Goal: Find contact information: Find contact information

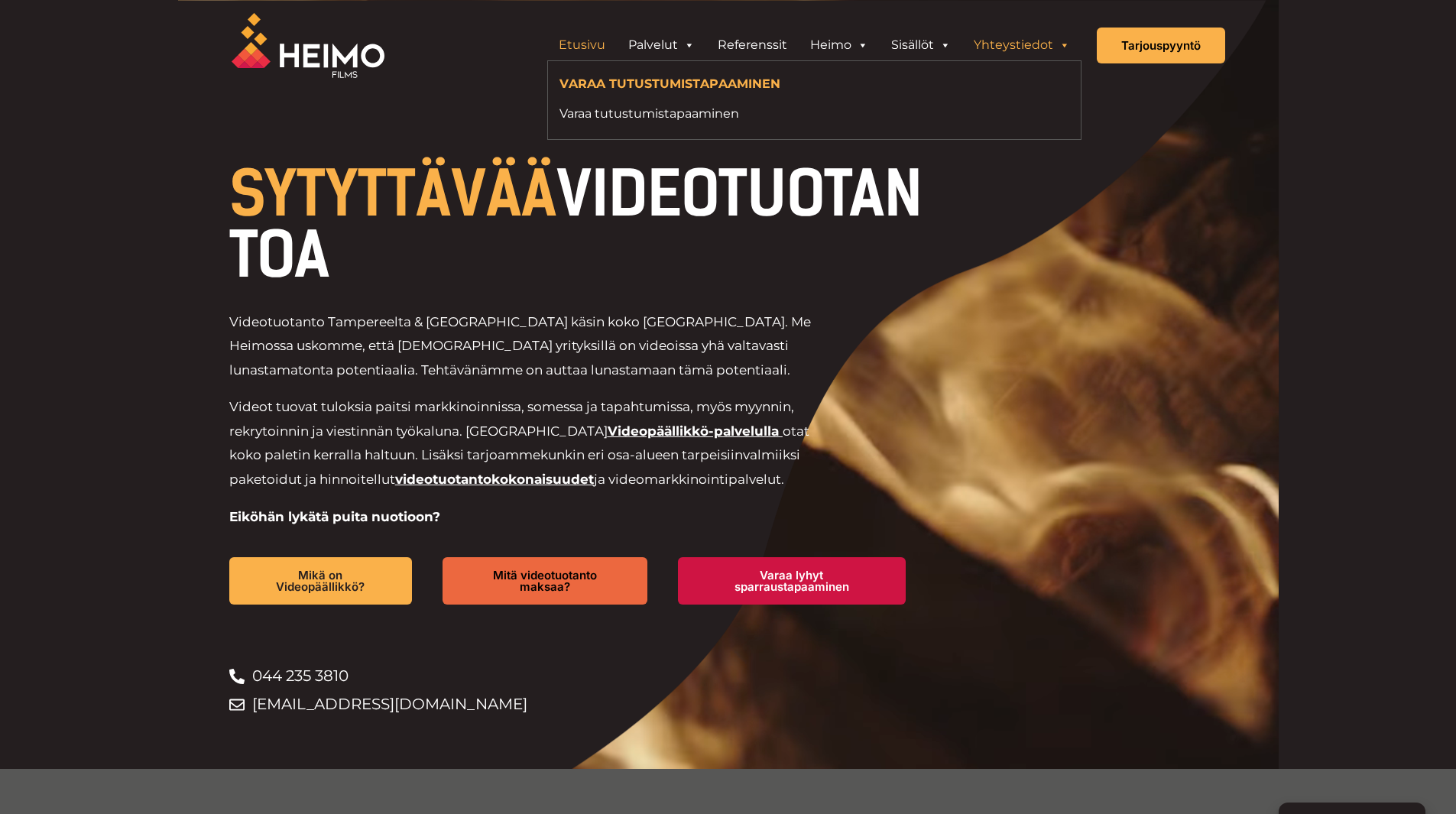
click at [1026, 46] on link "Yhteystiedot" at bounding box center [1022, 45] width 119 height 30
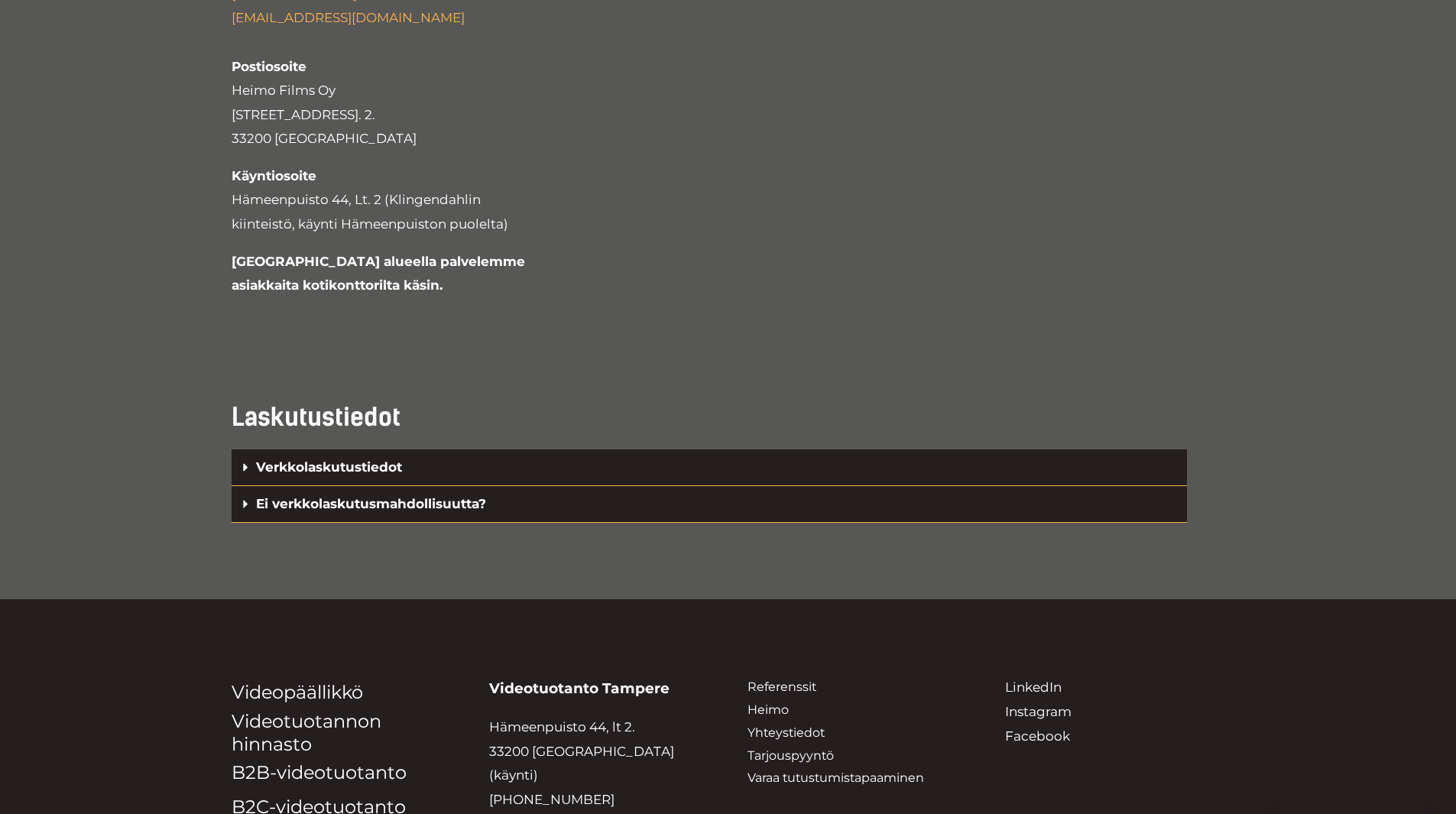
scroll to position [3441, 0]
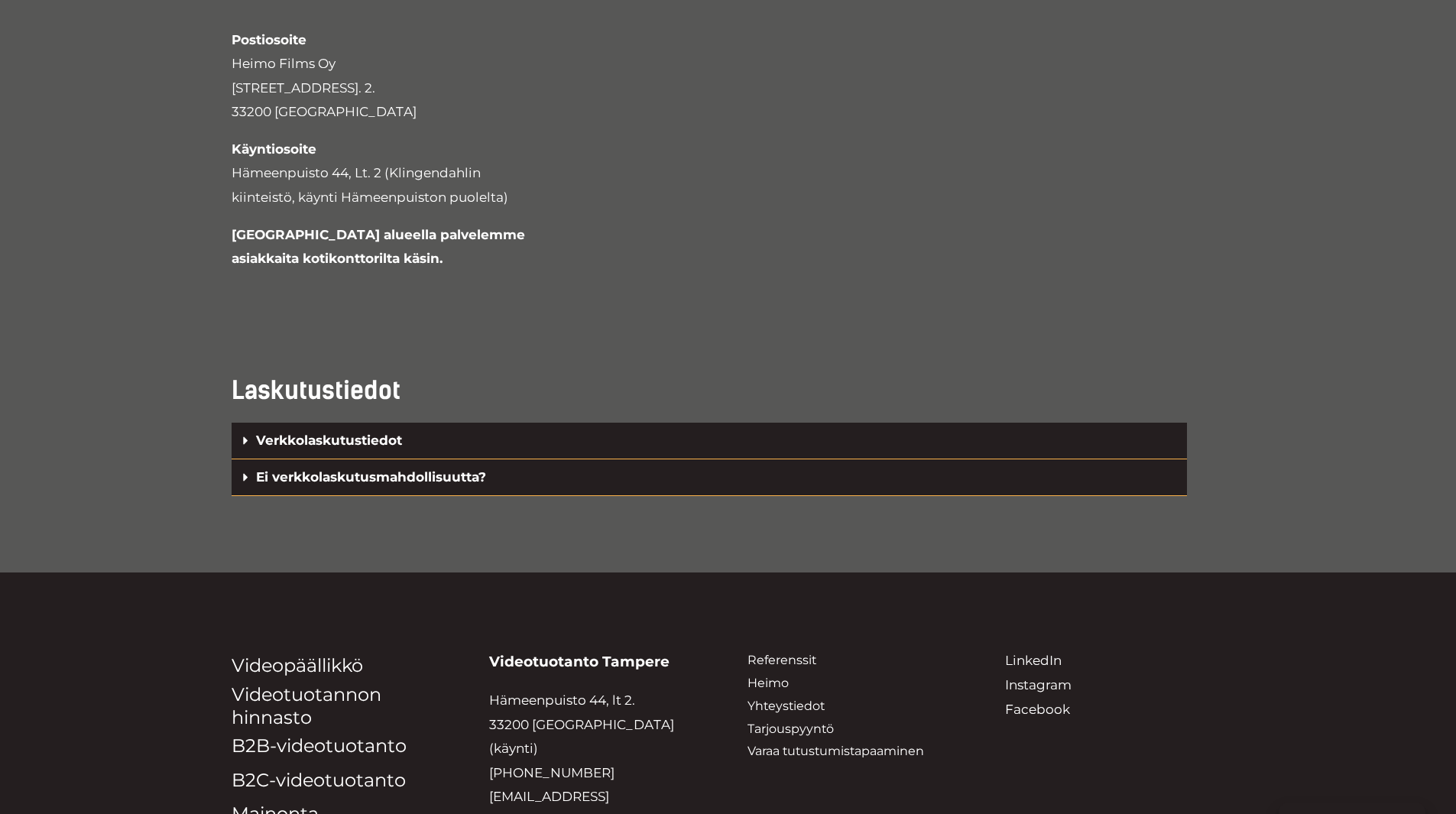
click at [244, 437] on icon at bounding box center [245, 441] width 5 height 8
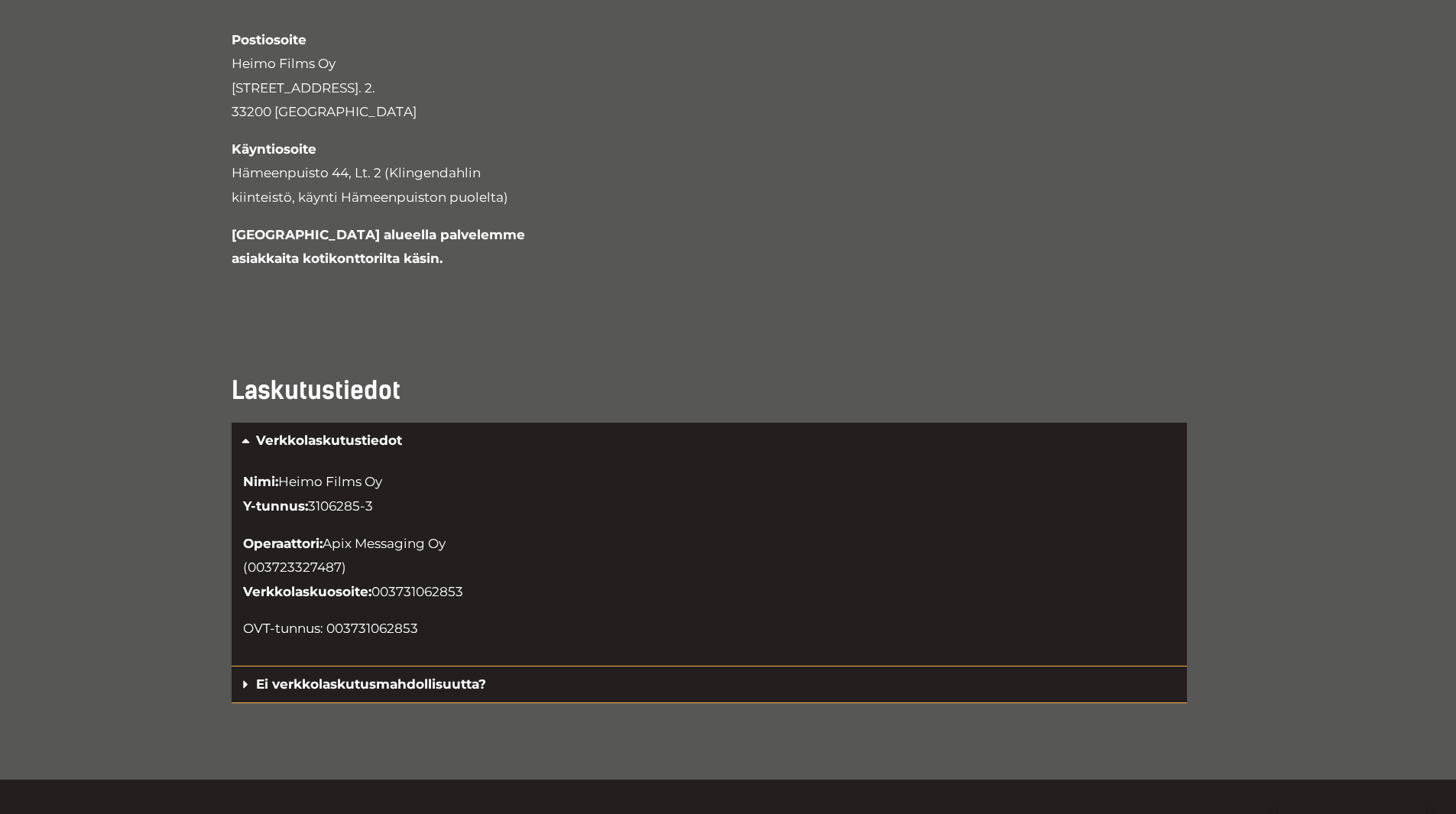
click at [244, 435] on icon at bounding box center [246, 441] width 13 height 13
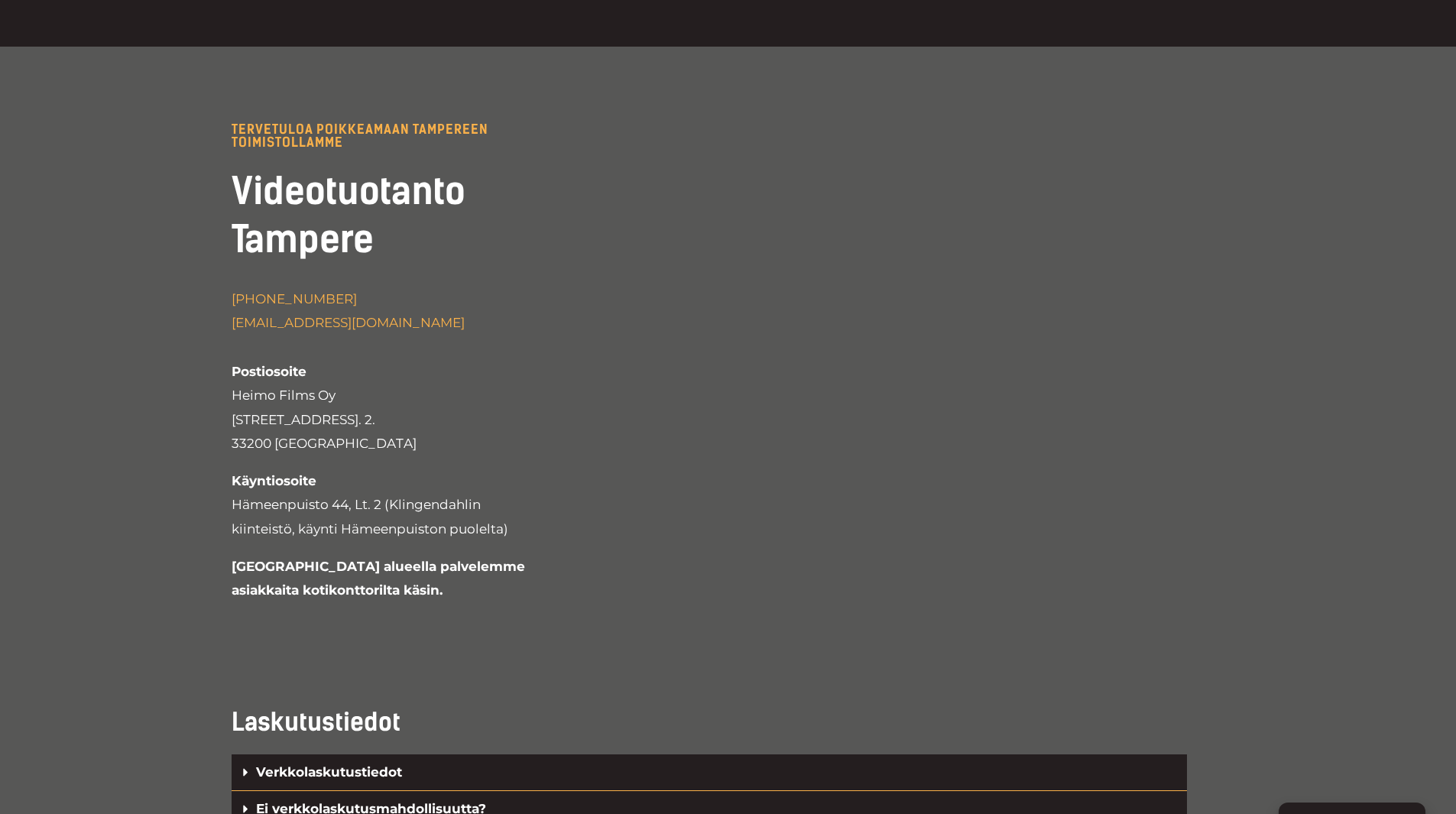
scroll to position [3135, 0]
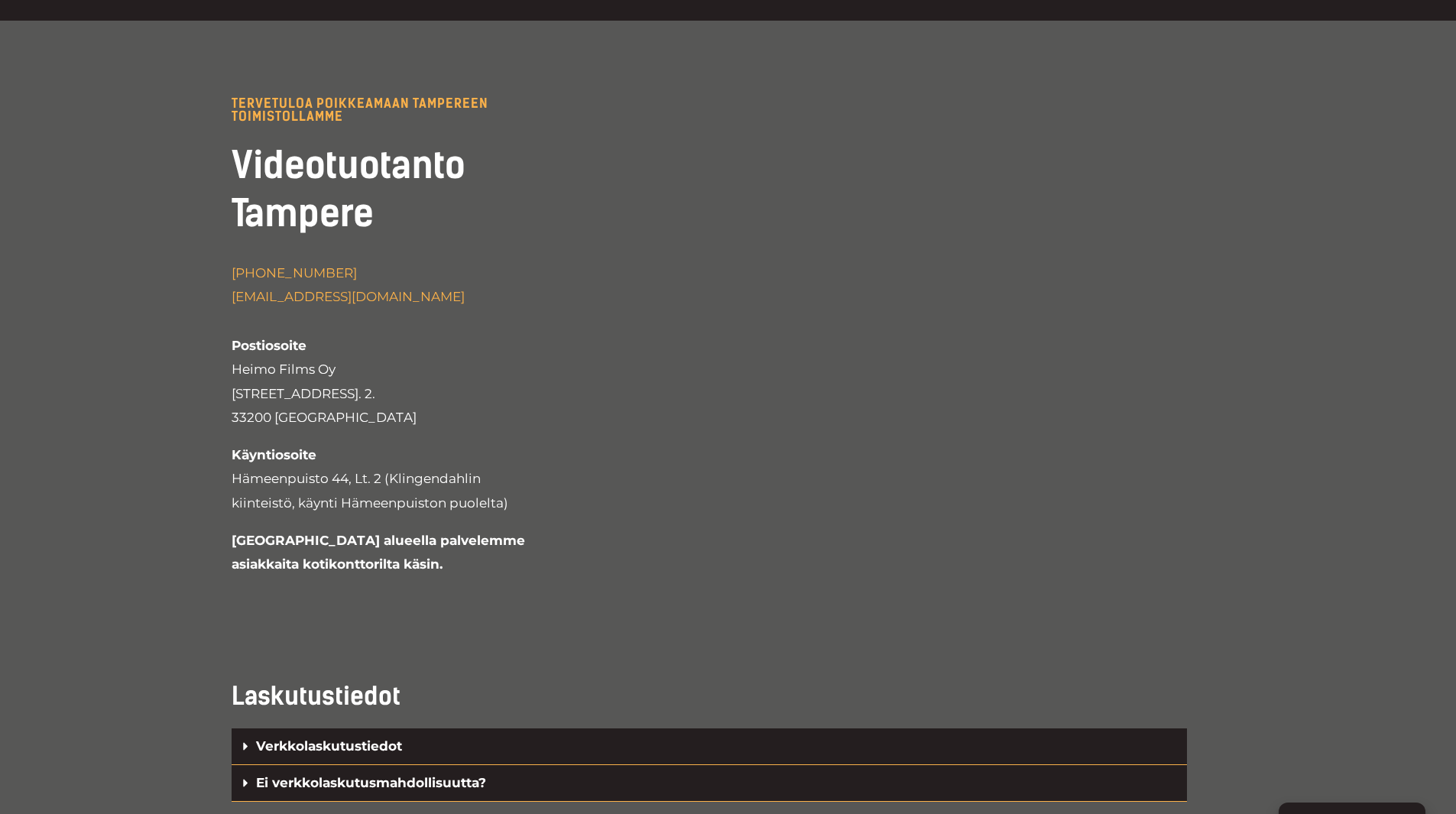
click at [247, 741] on icon at bounding box center [246, 747] width 13 height 13
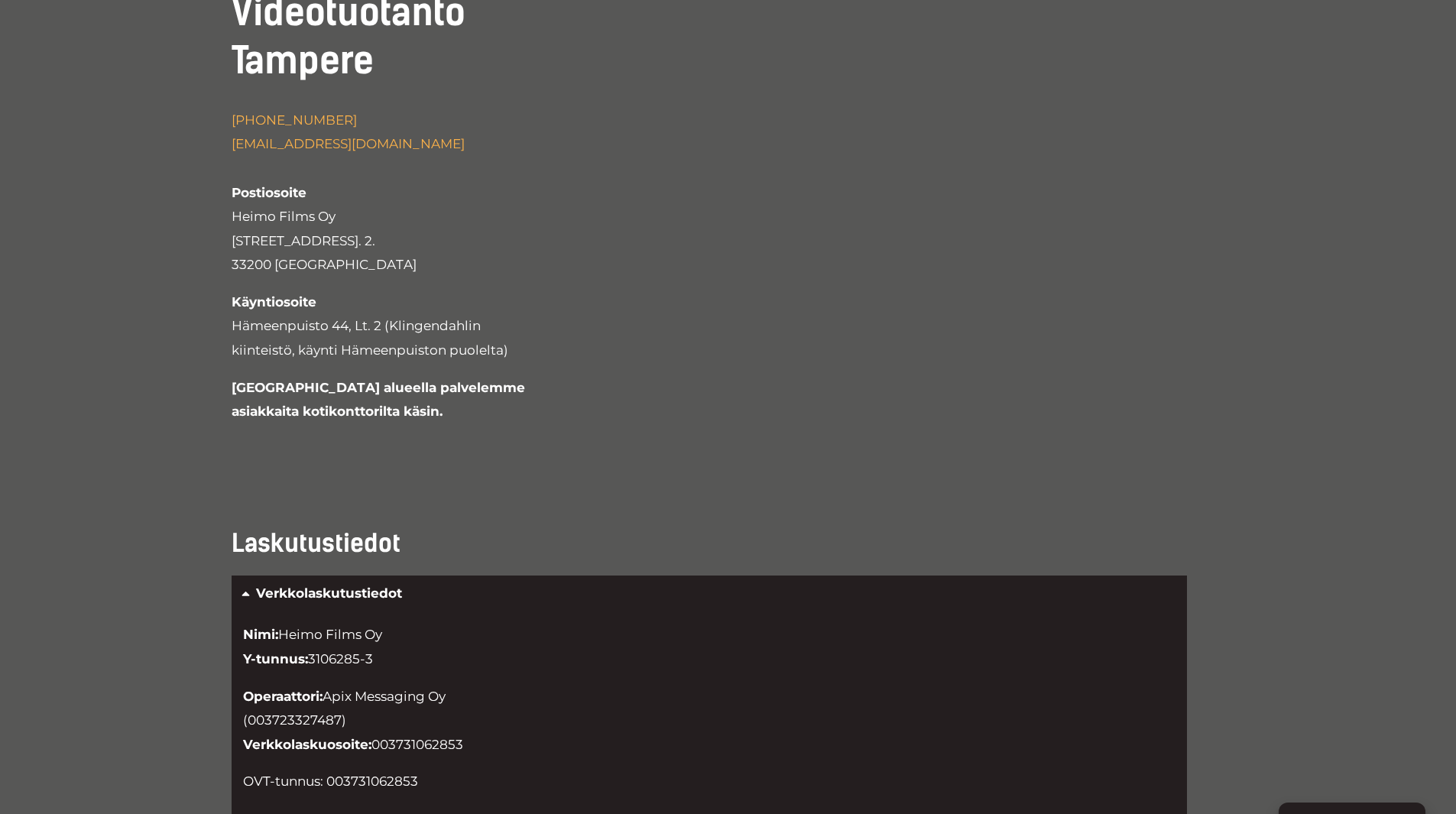
scroll to position [3365, 0]
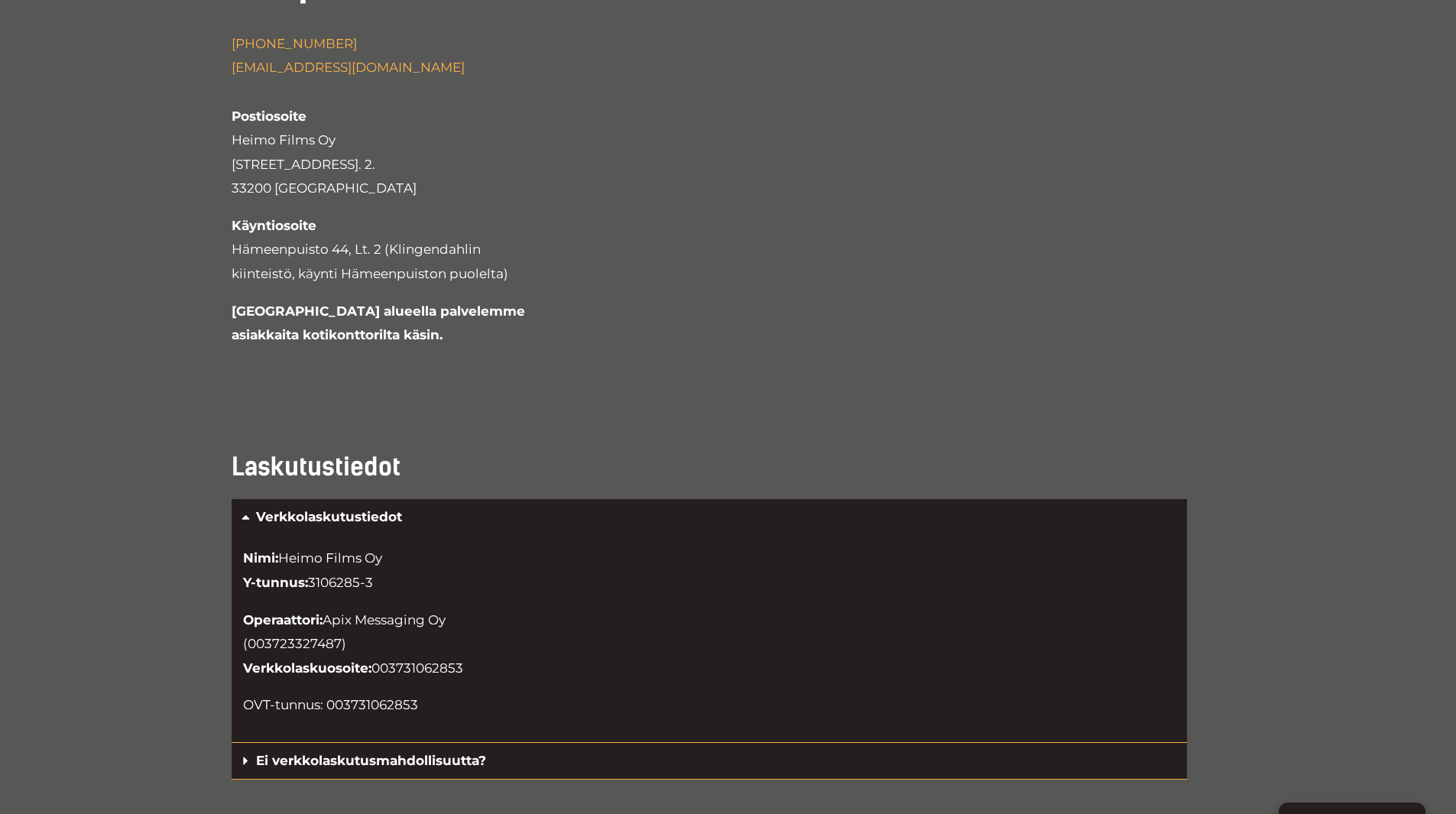
click at [259, 753] on link "Ei verkkolaskutusmahdollisuutta?" at bounding box center [371, 760] width 230 height 15
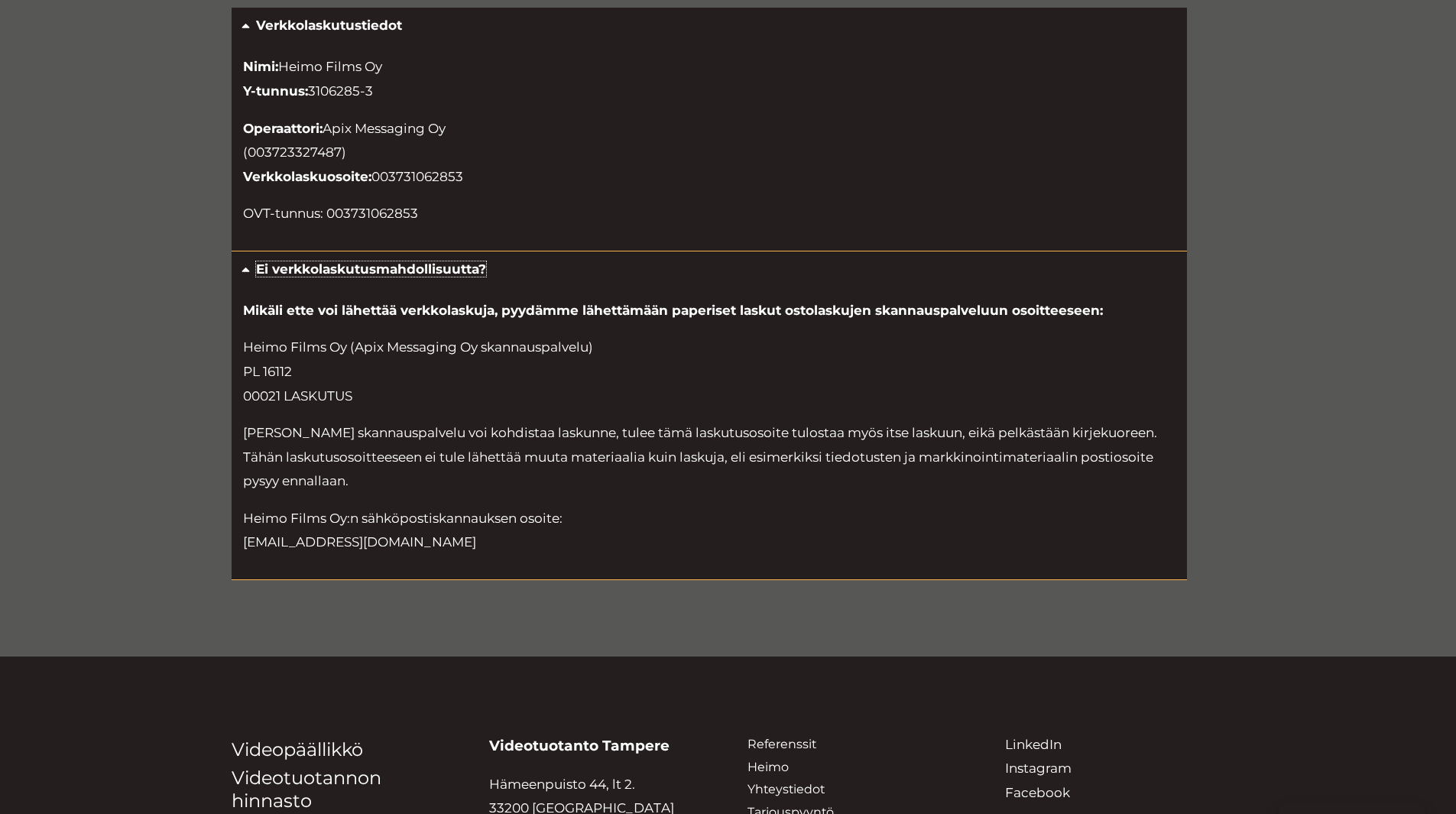
scroll to position [3900, 0]
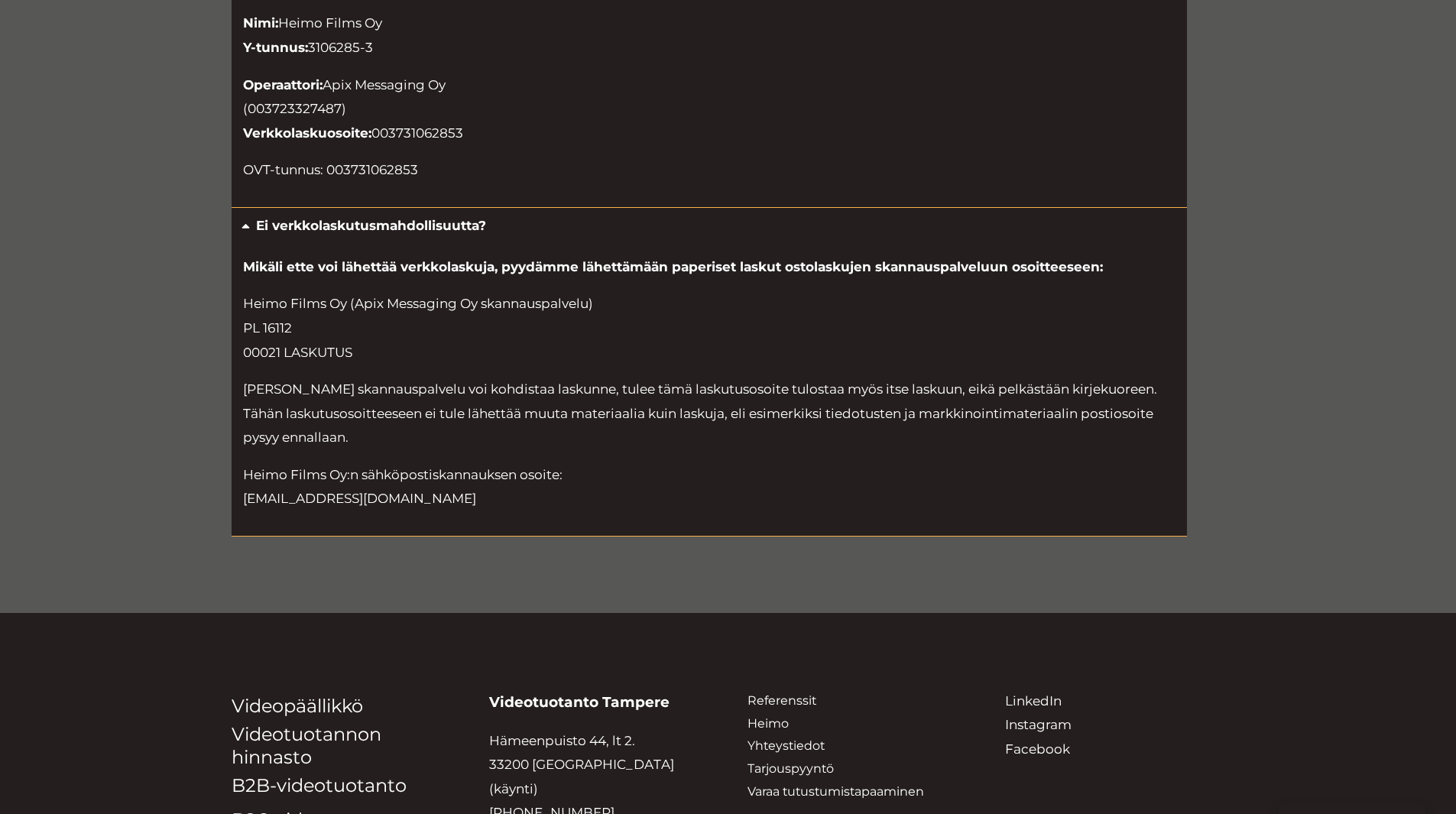
click at [250, 208] on div "Ei verkkolaskutusmahdollisuutta?" at bounding box center [709, 225] width 955 height 36
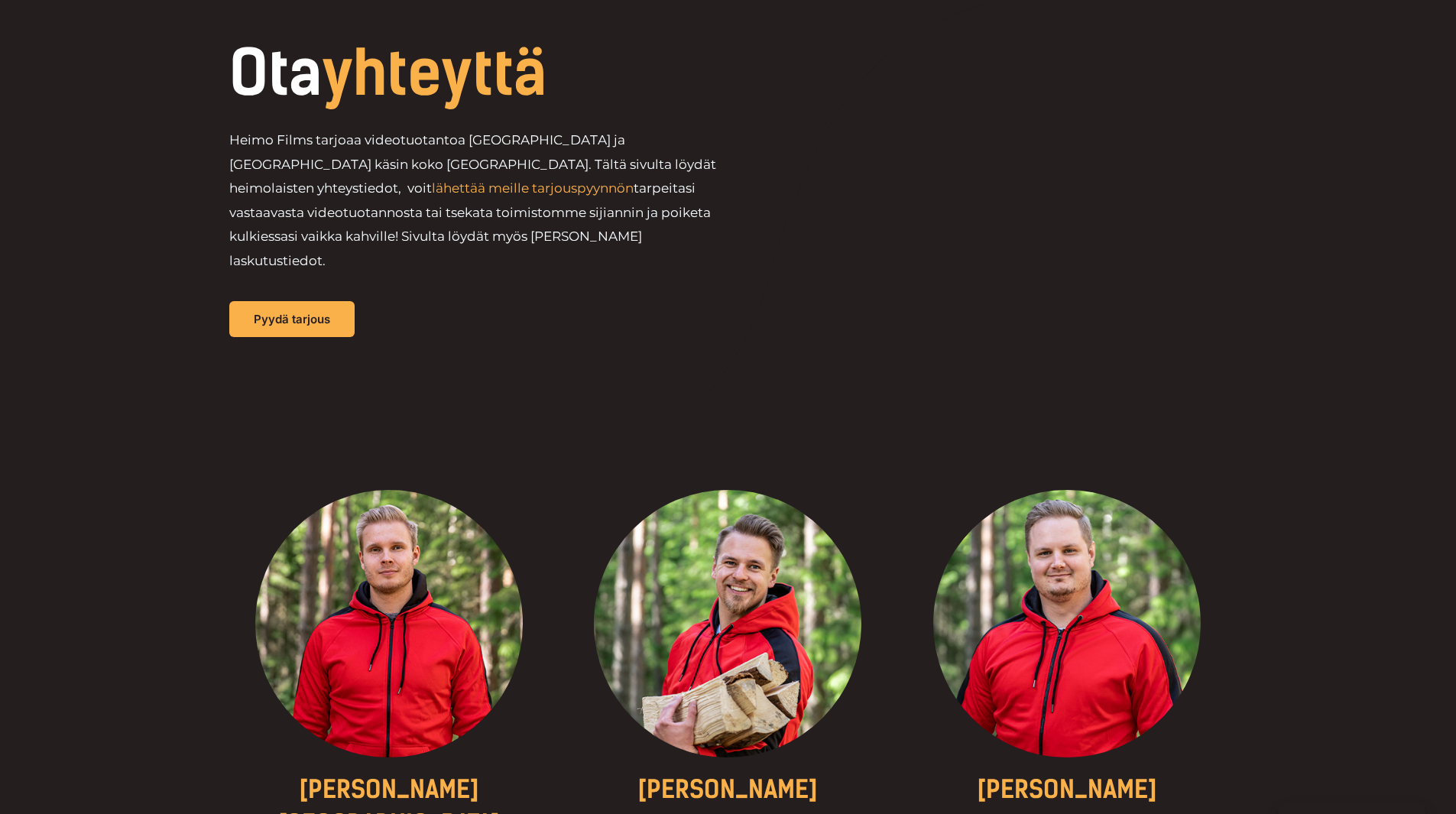
scroll to position [0, 0]
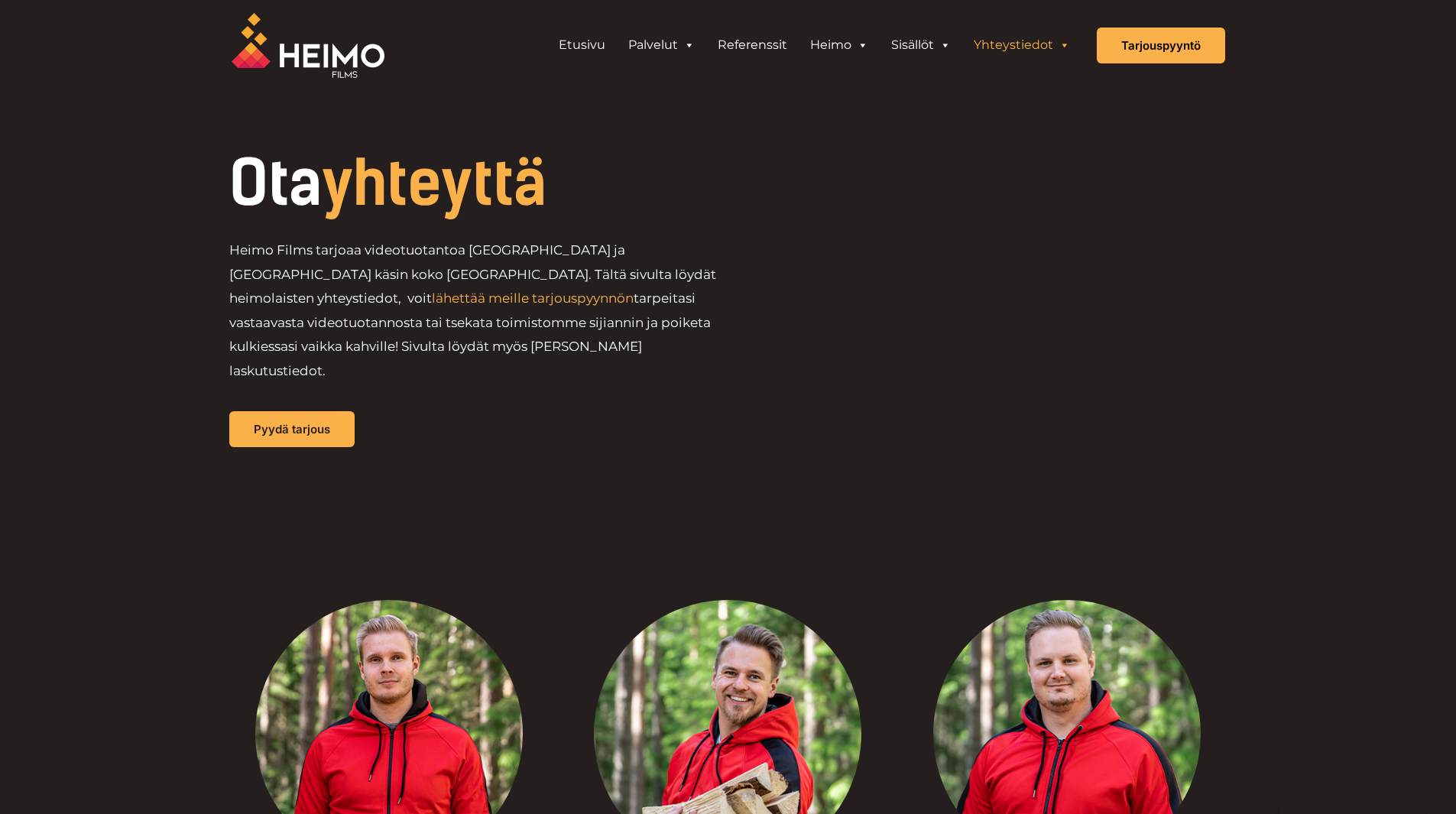
click at [306, 50] on img at bounding box center [307, 45] width 153 height 65
